Goal: Task Accomplishment & Management: Use online tool/utility

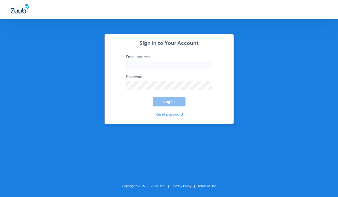
type input "orange@abradental.com"
click at [168, 115] on link "Reset password" at bounding box center [169, 115] width 27 height 4
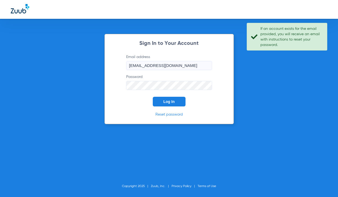
click at [276, 90] on div "Sign In to Your Account Email address orange@abradental.com Password Log In Res…" at bounding box center [169, 98] width 338 height 197
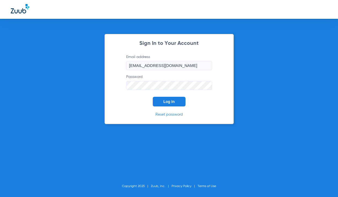
click at [176, 101] on button "Log In" at bounding box center [169, 102] width 33 height 10
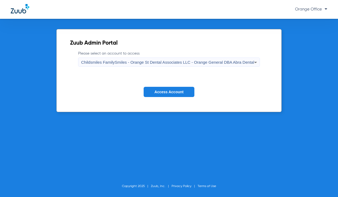
click at [149, 91] on button "Access Account" at bounding box center [169, 92] width 51 height 10
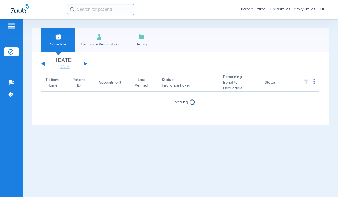
click at [92, 12] on input "text" at bounding box center [100, 9] width 67 height 11
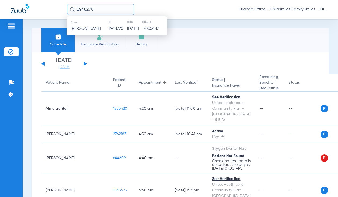
type input "1948270"
click at [109, 28] on td "1948270" at bounding box center [118, 29] width 18 height 8
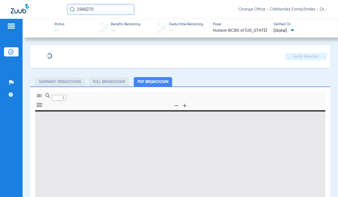
type input "KINAYA"
type input "GOLSON"
type input "05/09/1980"
type input "3HZN24648950"
type input "0763270000"
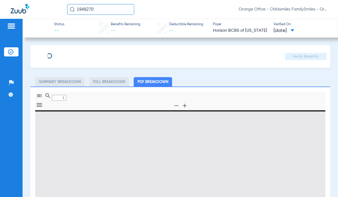
type input "0"
select select "page-width"
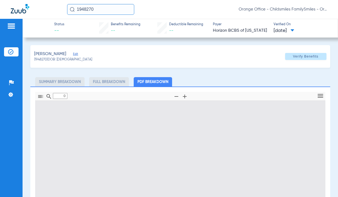
type input "1"
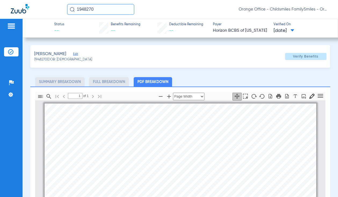
scroll to position [3, 0]
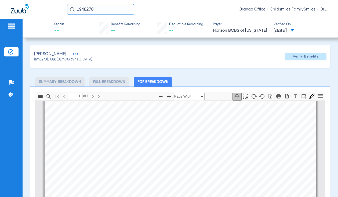
click at [73, 55] on span "Edit" at bounding box center [75, 54] width 5 height 5
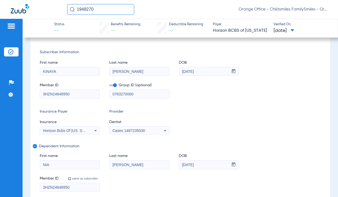
scroll to position [81, 0]
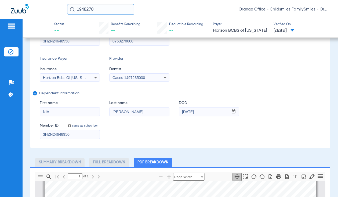
click at [71, 80] on div "Horizon Bcbs Of New Jersey" at bounding box center [70, 77] width 60 height 6
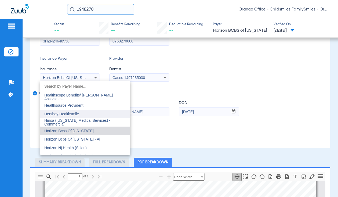
scroll to position [1955, 0]
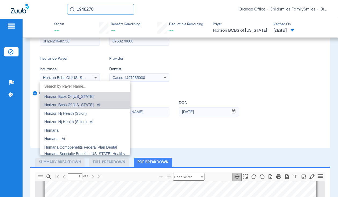
click at [87, 105] on span "Horizon Bcbs Of New Jersey - Ai" at bounding box center [72, 105] width 56 height 4
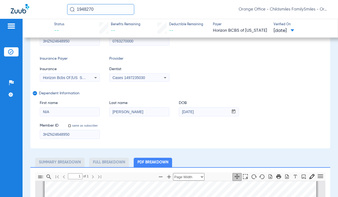
click at [132, 76] on span "Cases 1497235030" at bounding box center [129, 77] width 33 height 4
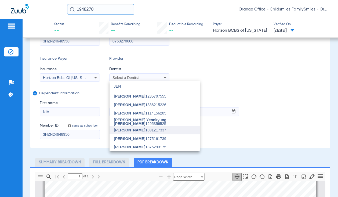
type input "JEN"
click at [131, 130] on span "Jennifer Tran" at bounding box center [129, 130] width 31 height 4
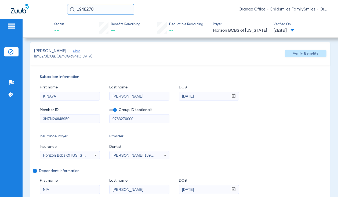
scroll to position [0, 0]
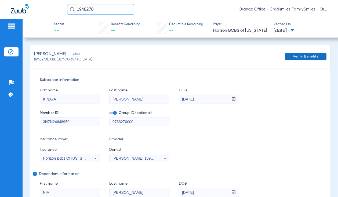
click at [300, 57] on span "Verify Benefits" at bounding box center [306, 56] width 26 height 4
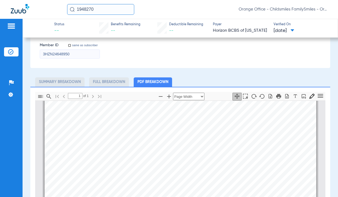
scroll to position [161, 0]
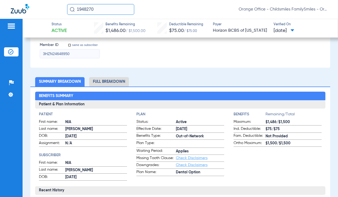
click at [119, 85] on li "Full Breakdown" at bounding box center [109, 81] width 40 height 9
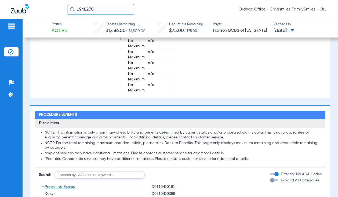
scroll to position [645, 0]
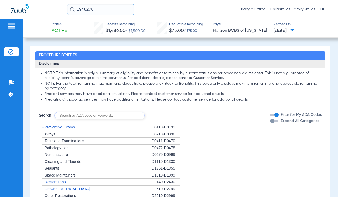
drag, startPoint x: 46, startPoint y: 171, endPoint x: 62, endPoint y: 173, distance: 16.2
click at [62, 172] on div "+ Sealants" at bounding box center [95, 168] width 113 height 7
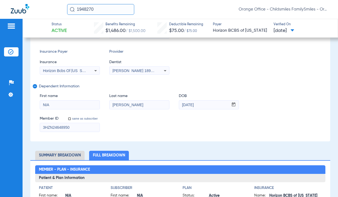
scroll to position [0, 0]
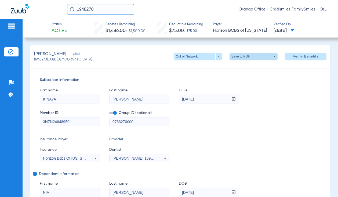
click at [247, 54] on span at bounding box center [253, 56] width 13 height 13
click at [248, 66] on span "Save to PDF" at bounding box center [251, 67] width 21 height 4
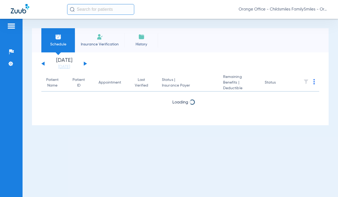
click at [85, 13] on input "text" at bounding box center [100, 9] width 67 height 11
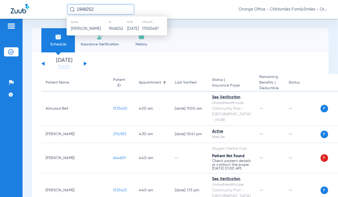
type input "1948252"
click at [90, 28] on td "Kori Hunt" at bounding box center [88, 29] width 42 height 8
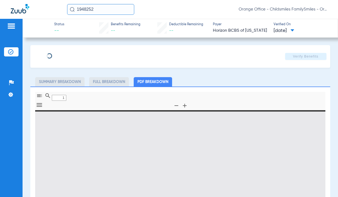
type input "0"
select select "page-width"
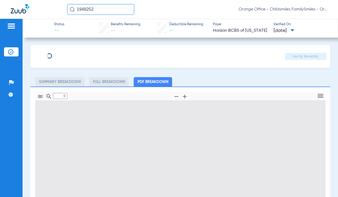
type input "1"
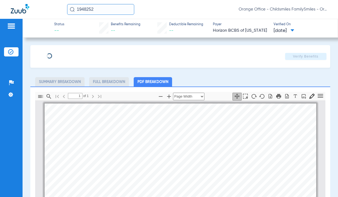
scroll to position [3, 0]
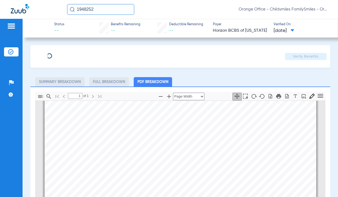
type input "KINAYA"
type input "GOLSON"
type input "05/09/1980"
type input "3HZN24648950"
type input "0763270000"
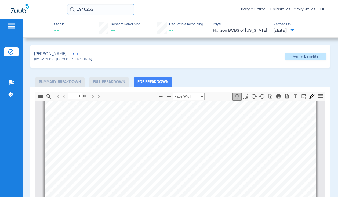
click at [73, 53] on span "Edit" at bounding box center [75, 54] width 5 height 5
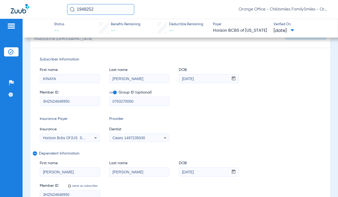
scroll to position [81, 0]
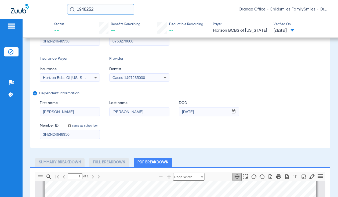
click at [76, 79] on span "Horizon Bcbs Of New Jersey" at bounding box center [67, 77] width 49 height 4
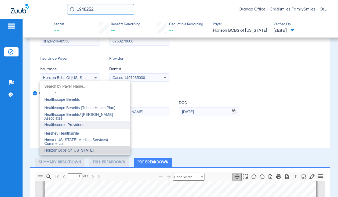
scroll to position [1928, 0]
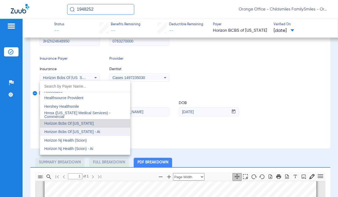
click at [88, 134] on span "Horizon Bcbs Of New Jersey - Ai" at bounding box center [72, 131] width 56 height 4
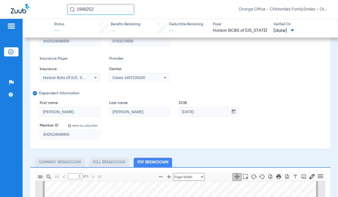
click at [139, 74] on div "Cases 1497235030" at bounding box center [140, 77] width 60 height 6
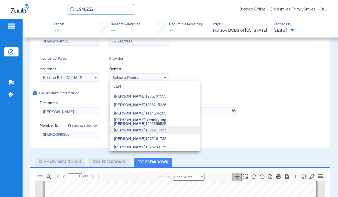
type input "JEN"
click at [134, 130] on span "Jennifer Tran" at bounding box center [129, 130] width 31 height 4
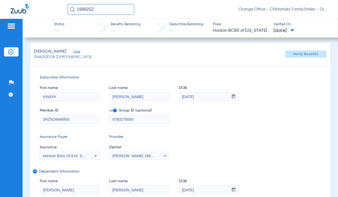
scroll to position [0, 0]
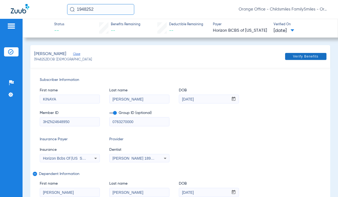
click at [311, 55] on span "Verify Benefits" at bounding box center [306, 56] width 26 height 4
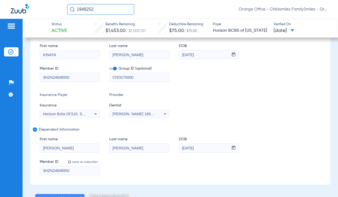
scroll to position [107, 0]
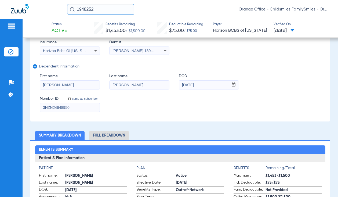
click at [109, 135] on li "Full Breakdown" at bounding box center [109, 135] width 40 height 9
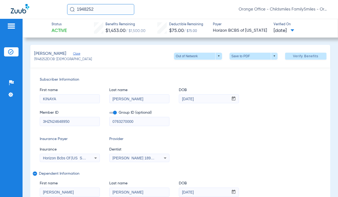
scroll to position [0, 0]
click at [247, 50] on span at bounding box center [253, 56] width 13 height 13
click at [247, 53] on div at bounding box center [169, 98] width 338 height 197
click at [249, 56] on span at bounding box center [253, 56] width 13 height 13
click at [252, 67] on span "Save to PDF" at bounding box center [251, 67] width 21 height 4
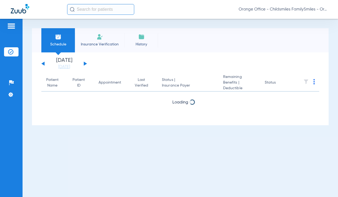
click at [86, 8] on input "text" at bounding box center [100, 9] width 67 height 11
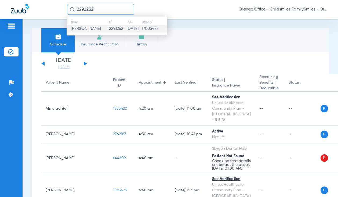
type input "2291262"
click at [94, 27] on span "[PERSON_NAME]" at bounding box center [86, 29] width 30 height 4
